Goal: Task Accomplishment & Management: Use online tool/utility

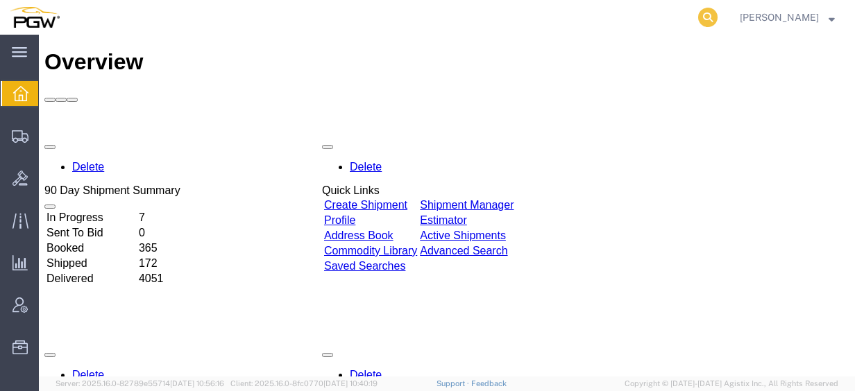
click at [718, 15] on icon at bounding box center [707, 17] width 19 height 19
paste input "56445387"
type input "56445387"
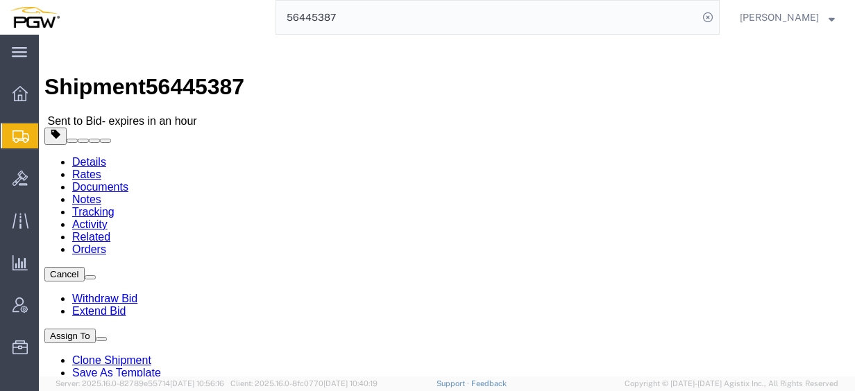
click link "Rates"
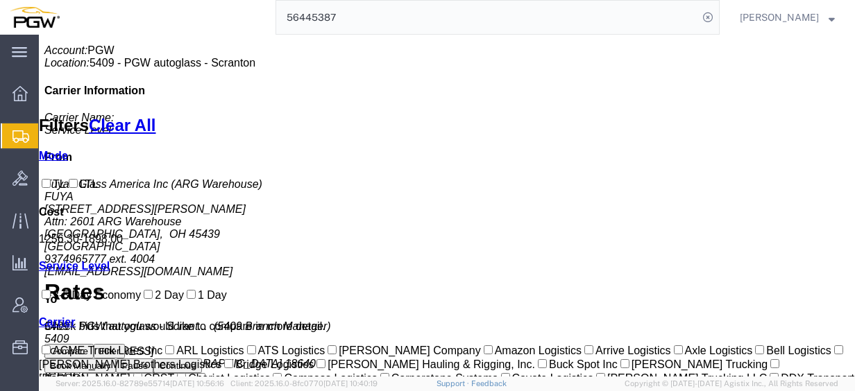
scroll to position [379, 0]
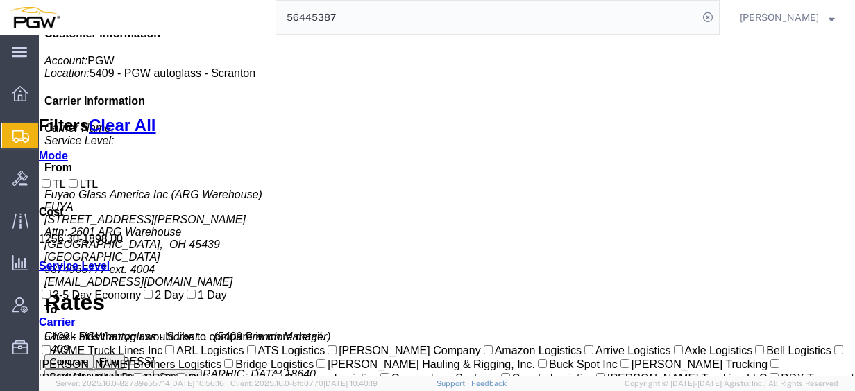
click at [839, 165] on div "Customer Information Account: PGW Location: 5409 - PGW autoglass - Scranton Car…" at bounding box center [446, 281] width 805 height 507
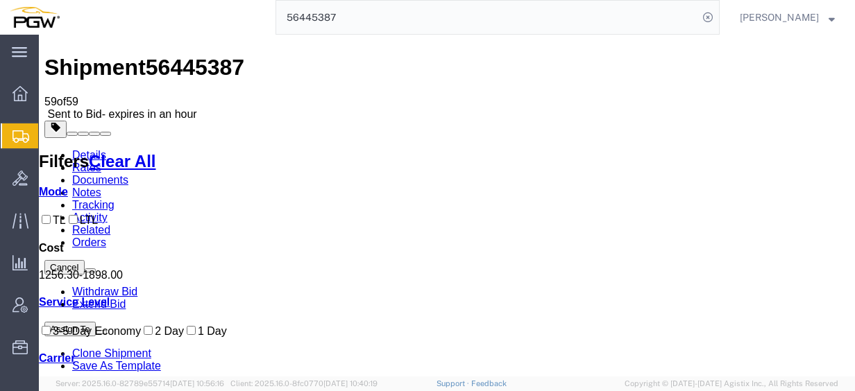
scroll to position [0, 0]
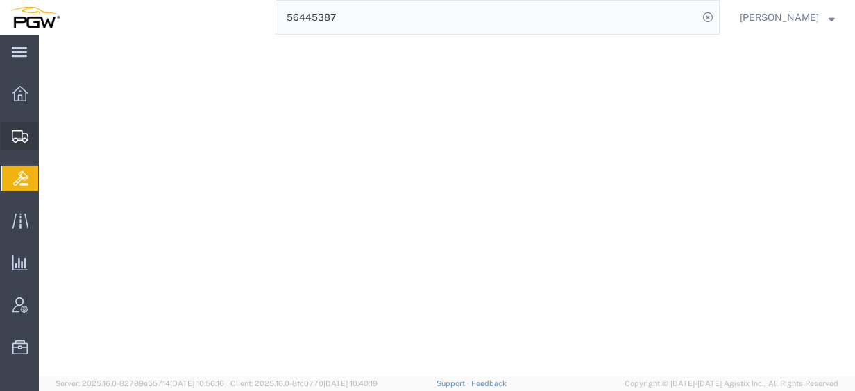
click at [0, 0] on span "Shipment Manager" at bounding box center [0, 0] width 0 height 0
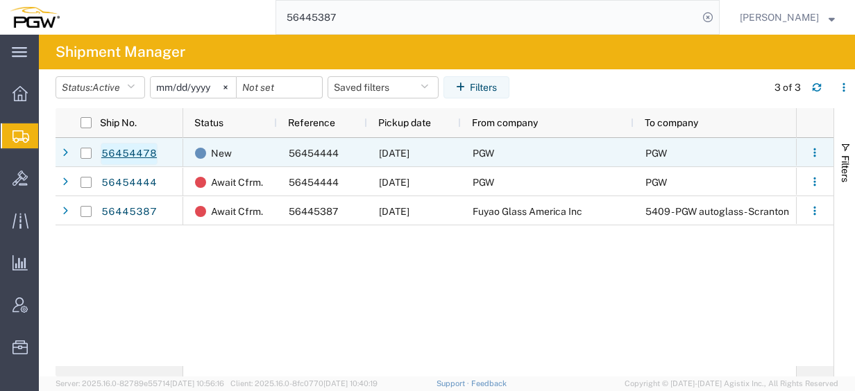
click at [132, 151] on link "56454478" at bounding box center [129, 154] width 57 height 22
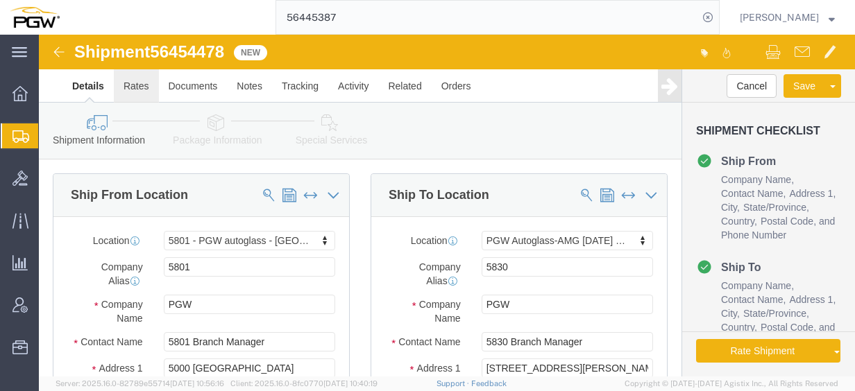
click link "Rates"
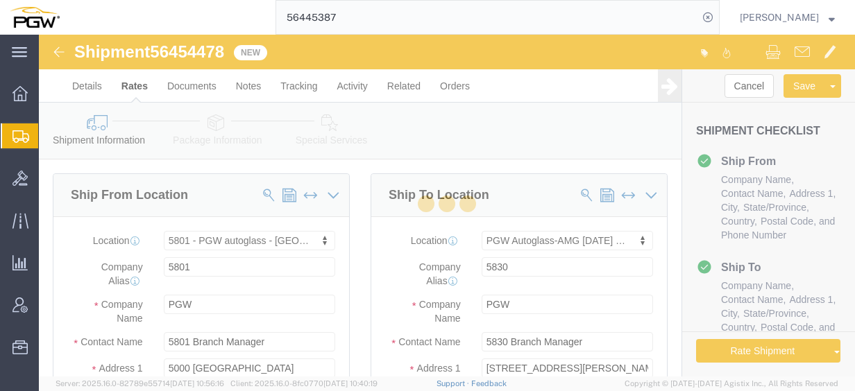
select select "62891"
select select "62931"
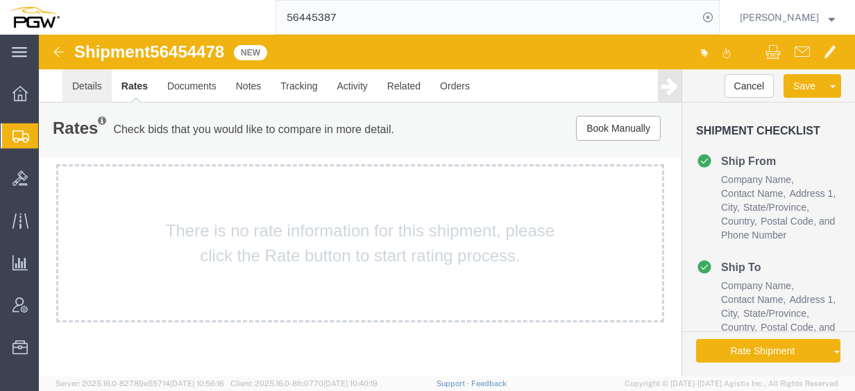
click at [100, 86] on link "Details" at bounding box center [86, 85] width 49 height 33
